Goal: Obtain resource: Download file/media

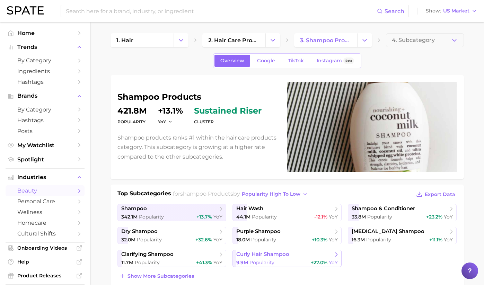
scroll to position [155, 0]
click at [428, 41] on span "4. Subcategory" at bounding box center [413, 40] width 43 height 6
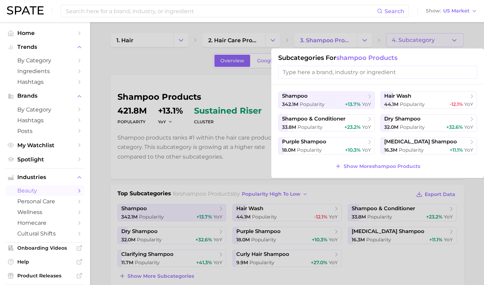
click at [359, 77] on input "search" at bounding box center [377, 72] width 199 height 13
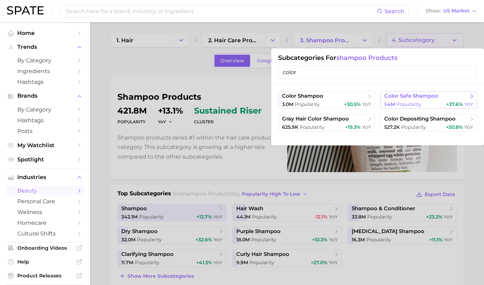
type input "color"
click at [435, 104] on div "1.4m Popularity +37.6% YoY" at bounding box center [428, 104] width 89 height 7
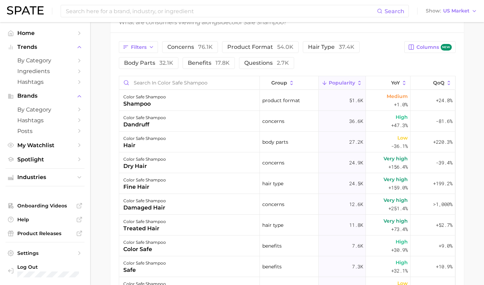
scroll to position [360, 0]
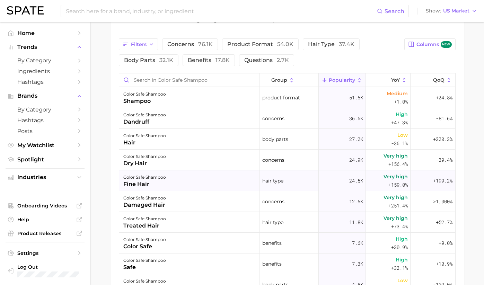
click at [183, 185] on div "color safe shampoo fine hair" at bounding box center [189, 181] width 141 height 21
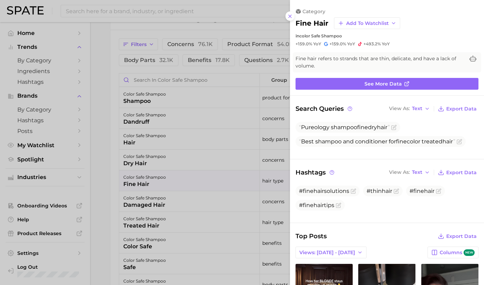
scroll to position [0, 0]
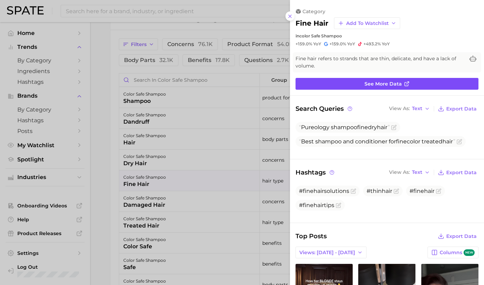
click at [357, 87] on link "See more data" at bounding box center [387, 84] width 183 height 12
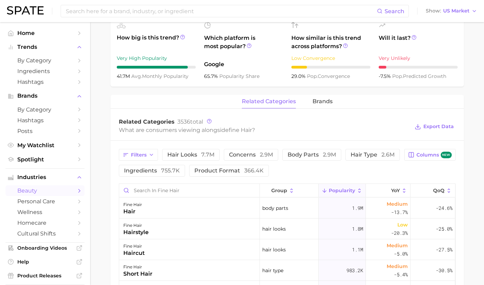
scroll to position [6, 0]
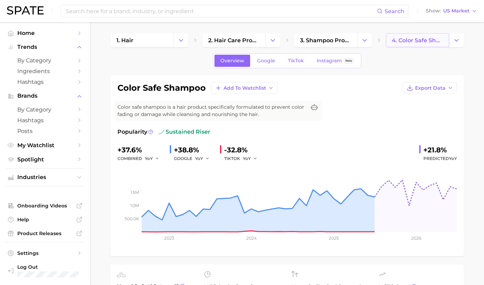
click at [417, 46] on link "4. color safe shampoo" at bounding box center [417, 40] width 63 height 14
click at [327, 42] on span "3. shampoo products" at bounding box center [325, 40] width 51 height 7
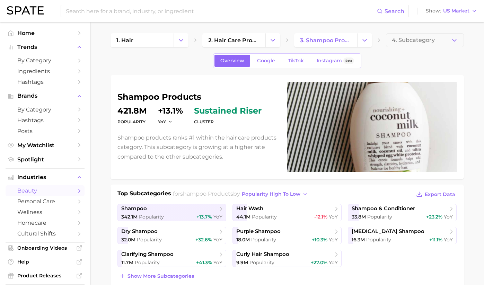
click at [321, 42] on span "3. shampoo products" at bounding box center [325, 40] width 51 height 7
click at [362, 44] on button "Change Category" at bounding box center [364, 40] width 15 height 14
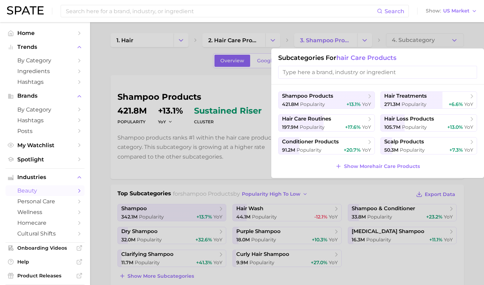
click at [318, 71] on input "search" at bounding box center [377, 72] width 199 height 13
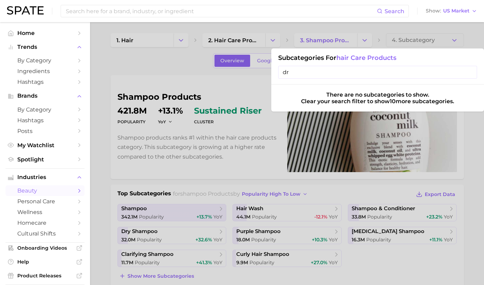
type input "d"
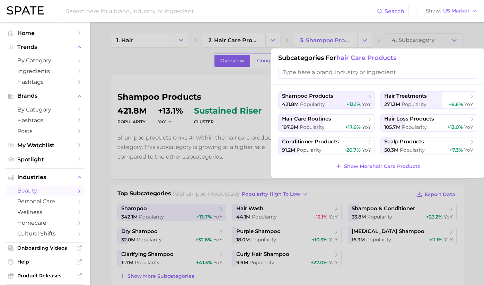
click at [236, 42] on div at bounding box center [242, 142] width 484 height 285
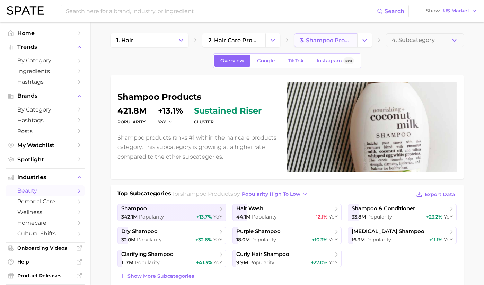
click at [324, 42] on span "3. shampoo products" at bounding box center [325, 40] width 51 height 7
click at [362, 42] on icon "Change Category" at bounding box center [364, 40] width 7 height 7
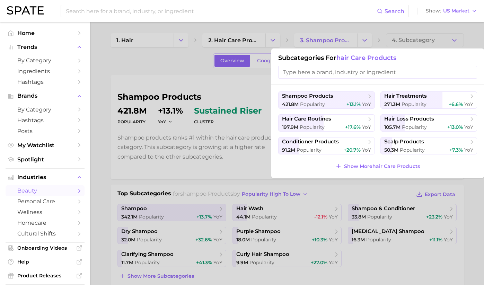
click at [325, 76] on input "search" at bounding box center [377, 72] width 199 height 13
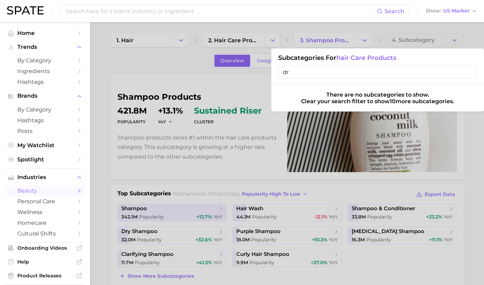
type input "d"
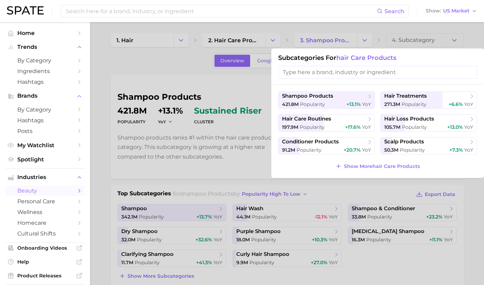
click at [235, 42] on div at bounding box center [242, 142] width 484 height 285
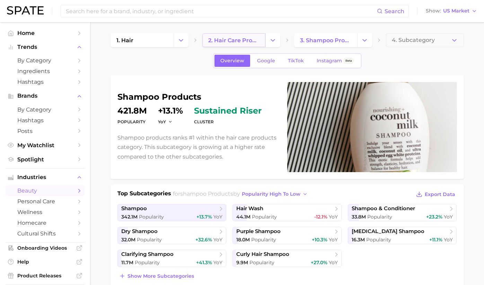
click at [260, 42] on link "2. hair care products" at bounding box center [233, 40] width 63 height 14
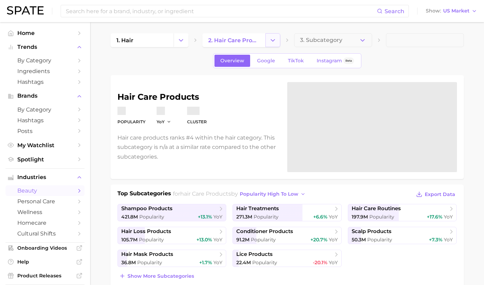
click at [269, 41] on icon "Change Category" at bounding box center [272, 40] width 7 height 7
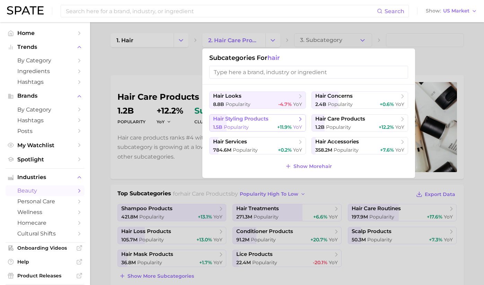
click at [265, 125] on div "1.5b Popularity +11.9% YoY" at bounding box center [257, 127] width 89 height 7
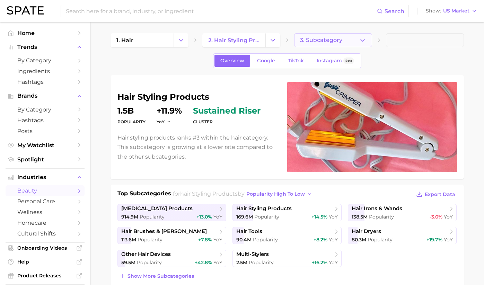
click at [358, 42] on button "3. Subcategory" at bounding box center [333, 40] width 78 height 14
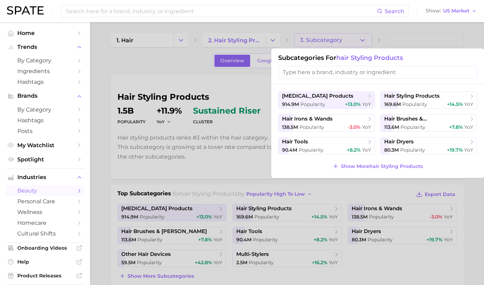
click at [331, 72] on input "search" at bounding box center [377, 72] width 199 height 13
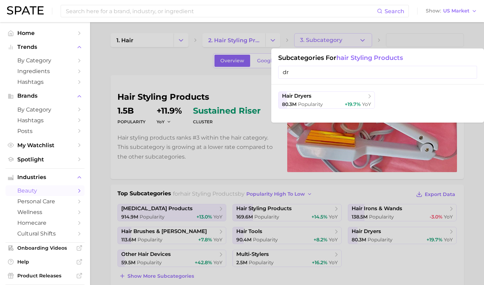
type input "d"
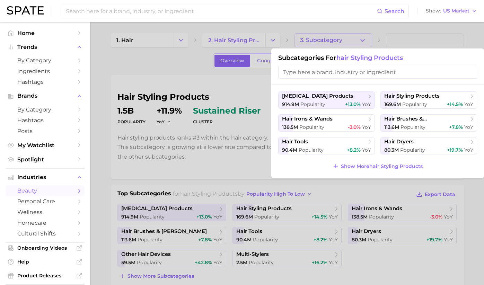
click at [246, 46] on div at bounding box center [242, 142] width 484 height 285
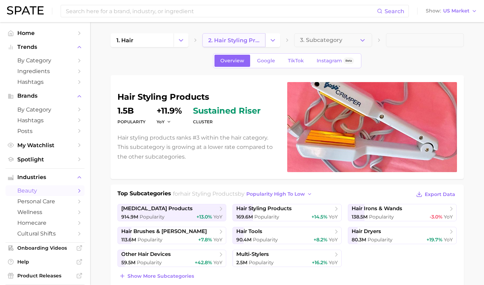
click at [260, 42] on link "2. hair styling products" at bounding box center [233, 40] width 63 height 14
click at [272, 42] on icon "Change Category" at bounding box center [272, 40] width 7 height 7
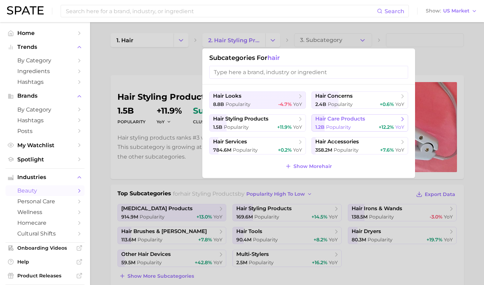
click at [327, 126] on span "Popularity" at bounding box center [338, 127] width 25 height 6
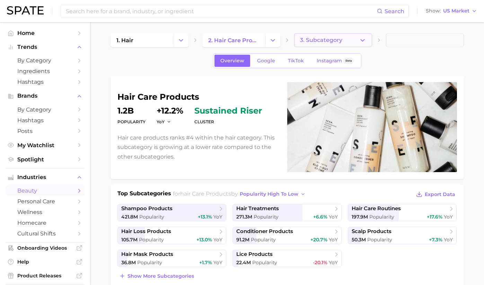
click at [357, 40] on button "3. Subcategory" at bounding box center [333, 40] width 78 height 14
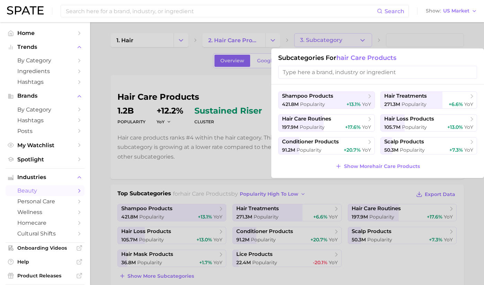
click at [345, 75] on input "search" at bounding box center [377, 72] width 199 height 13
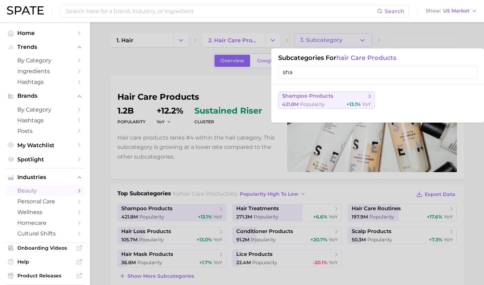
type input "sha"
click at [336, 106] on div "421.8m Popularity +13.1% YoY" at bounding box center [326, 104] width 89 height 7
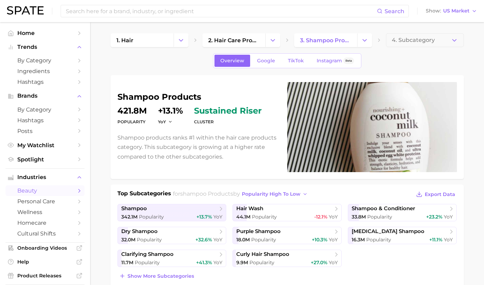
click at [411, 42] on span "4. Subcategory" at bounding box center [413, 40] width 43 height 6
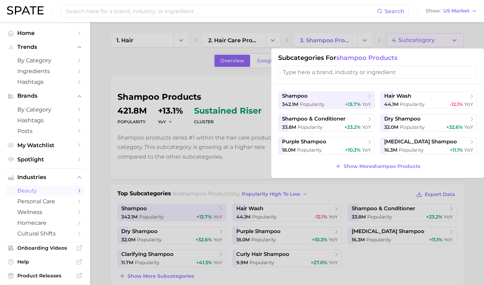
click at [382, 72] on input "search" at bounding box center [377, 72] width 199 height 13
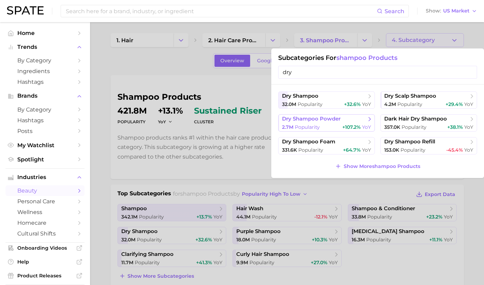
type input "dry"
click at [341, 119] on span "dry shampoo powder" at bounding box center [324, 119] width 84 height 7
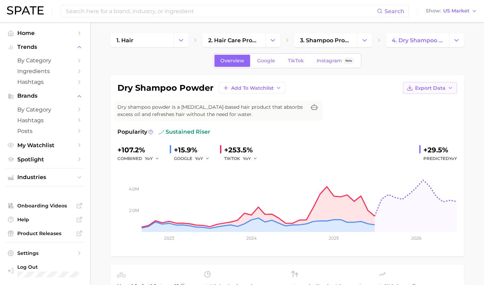
click at [435, 92] on button "Export Data" at bounding box center [430, 88] width 54 height 12
click at [418, 114] on span "Time Series Image" at bounding box center [416, 114] width 46 height 6
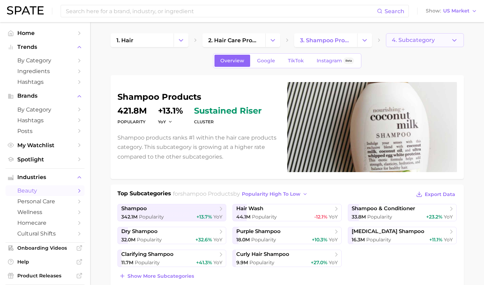
click at [411, 42] on span "4. Subcategory" at bounding box center [413, 40] width 43 height 6
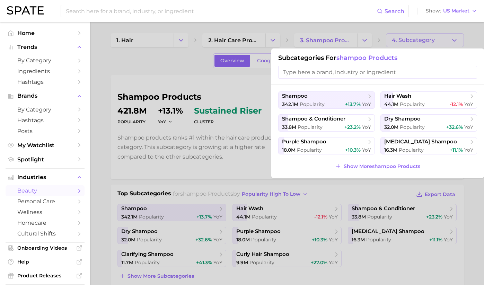
click at [365, 86] on div "shampoo 342.1m Popularity +13.7% YoY hair wash 44.1m Popularity -12.1% YoY sham…" at bounding box center [377, 132] width 213 height 94
click at [365, 74] on input "search" at bounding box center [377, 72] width 199 height 13
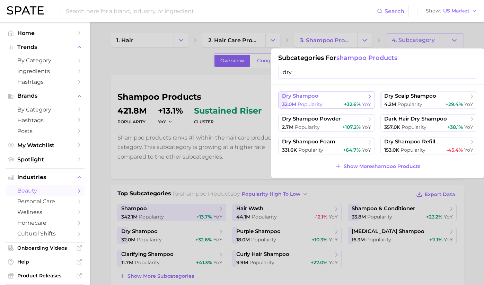
type input "dry"
click at [363, 105] on span "YoY" at bounding box center [366, 104] width 9 height 6
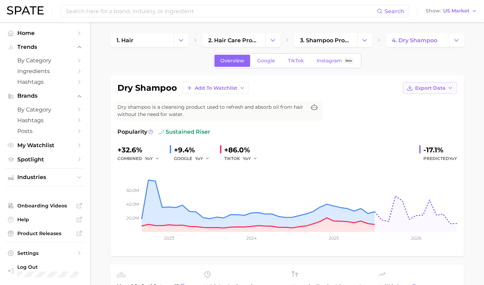
click at [426, 87] on span "Export Data" at bounding box center [430, 88] width 31 height 6
click at [417, 116] on span "Time Series Image" at bounding box center [416, 114] width 46 height 6
click at [402, 47] on link "4. dry shampoo" at bounding box center [417, 40] width 63 height 14
click at [418, 43] on span "4. dry shampoo" at bounding box center [414, 40] width 45 height 7
click at [451, 40] on button "Change Category" at bounding box center [456, 40] width 15 height 14
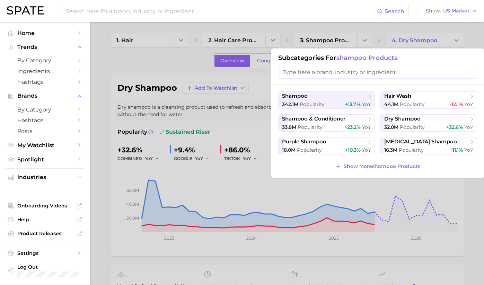
click at [381, 71] on input "search" at bounding box center [377, 72] width 199 height 13
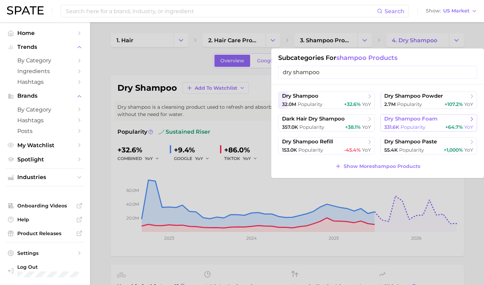
type input "dry shampoo"
click at [440, 123] on button "dry shampoo foam 331.6k Popularity +64.7% YoY" at bounding box center [429, 122] width 97 height 17
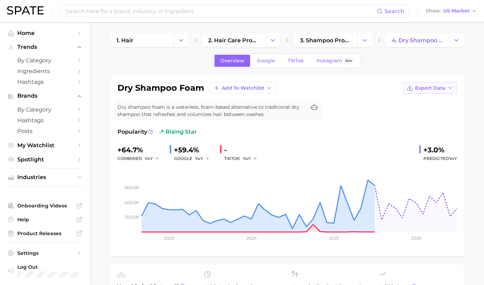
click at [430, 90] on span "Export Data" at bounding box center [430, 88] width 31 height 6
click at [422, 117] on button "Time Series Image" at bounding box center [419, 113] width 76 height 12
click at [324, 118] on div "dry shampoo foam Add to Watchlist Export Data Dry shampoo foam is a waterless, …" at bounding box center [288, 165] width 340 height 167
click at [458, 42] on icon "Change Category" at bounding box center [456, 40] width 7 height 7
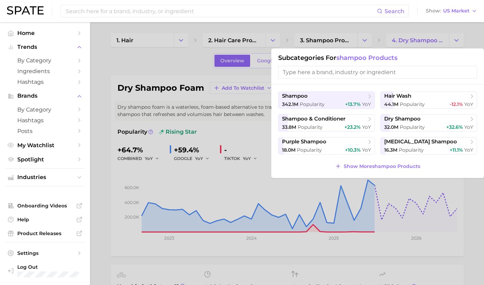
click at [341, 75] on input "search" at bounding box center [377, 72] width 199 height 13
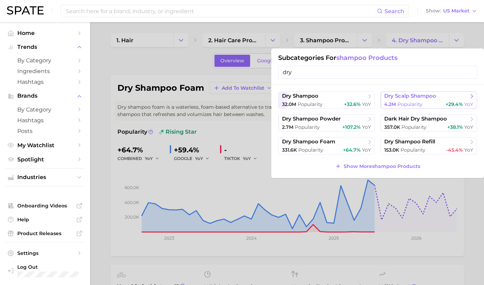
type input "dry"
click at [428, 97] on span "dry scalp shampoo" at bounding box center [410, 96] width 52 height 7
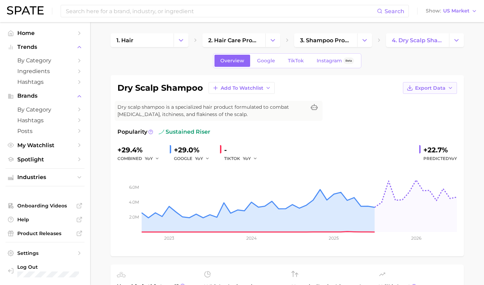
click at [447, 85] on button "Export Data" at bounding box center [430, 88] width 54 height 12
click at [435, 114] on span "Time Series Image" at bounding box center [416, 114] width 46 height 6
click at [455, 43] on icon "Change Category" at bounding box center [456, 40] width 7 height 7
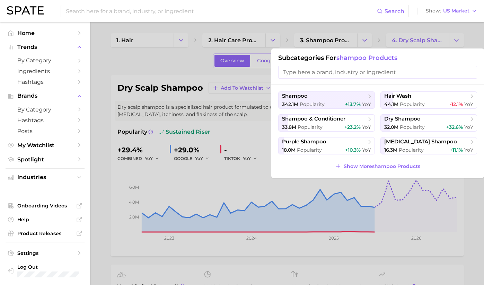
click at [388, 76] on input "search" at bounding box center [377, 72] width 199 height 13
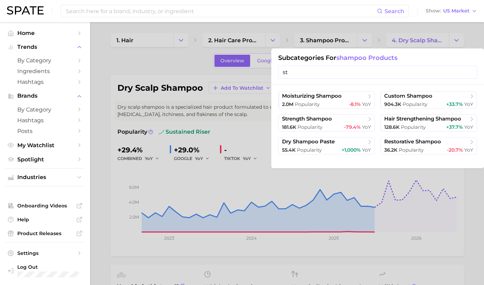
type input "s"
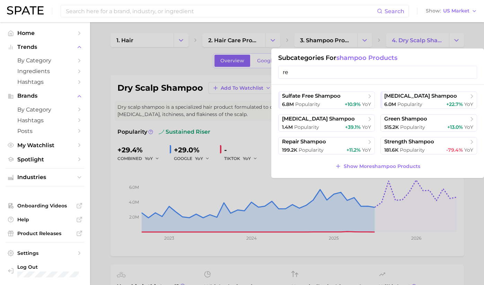
type input "r"
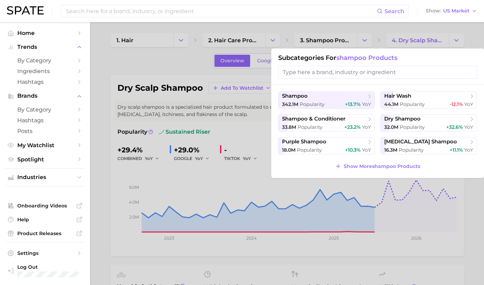
click at [339, 44] on div at bounding box center [242, 142] width 484 height 285
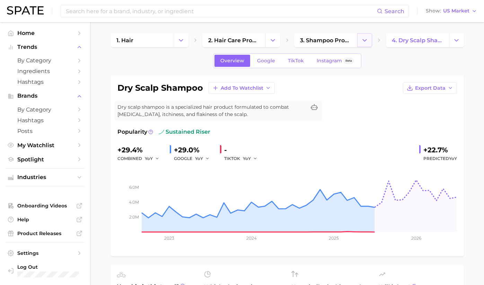
click at [360, 42] on button "Change Category" at bounding box center [364, 40] width 15 height 14
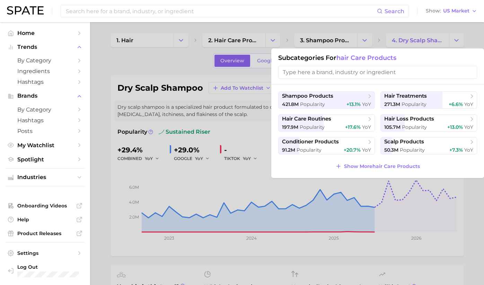
click at [320, 74] on input "search" at bounding box center [377, 72] width 199 height 13
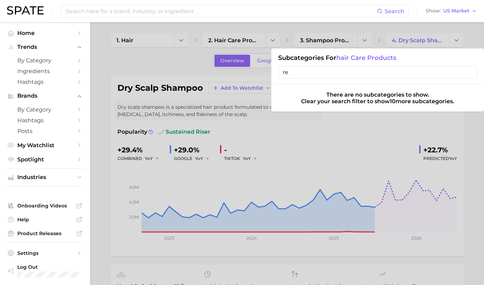
type input "r"
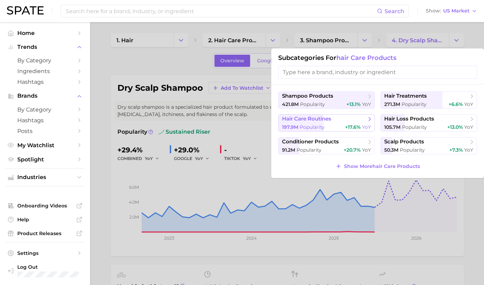
click at [314, 126] on span "Popularity" at bounding box center [312, 127] width 25 height 6
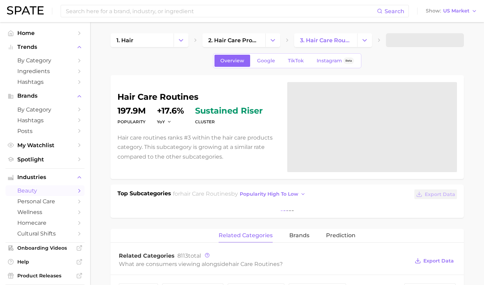
click at [402, 43] on span at bounding box center [425, 40] width 78 height 14
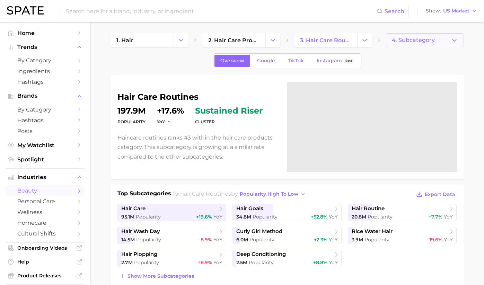
click at [403, 42] on span "4. Subcategory" at bounding box center [413, 40] width 43 height 6
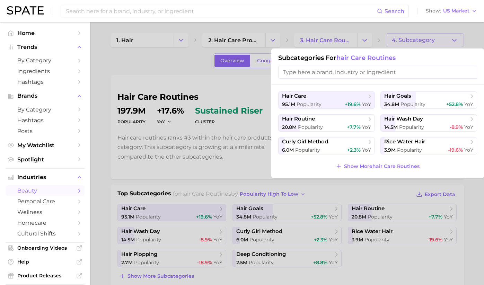
click at [387, 71] on input "search" at bounding box center [377, 72] width 199 height 13
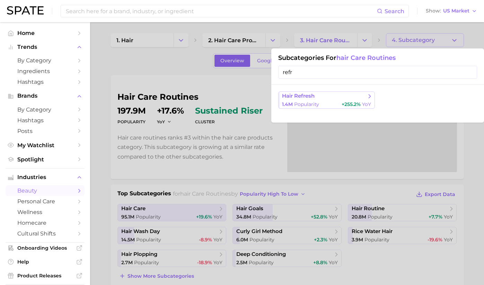
type input "refr"
click at [358, 105] on span "+255.2%" at bounding box center [351, 104] width 19 height 6
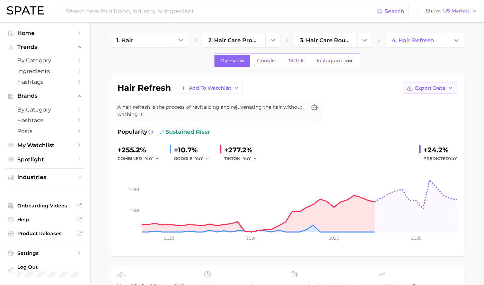
click at [444, 92] on button "Export Data" at bounding box center [430, 88] width 54 height 12
click at [435, 115] on span "Time Series Image" at bounding box center [416, 114] width 46 height 6
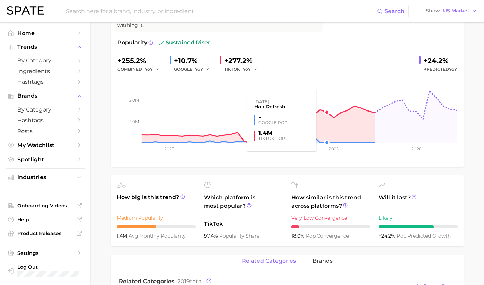
scroll to position [100, 0]
